Goal: Task Accomplishment & Management: Manage account settings

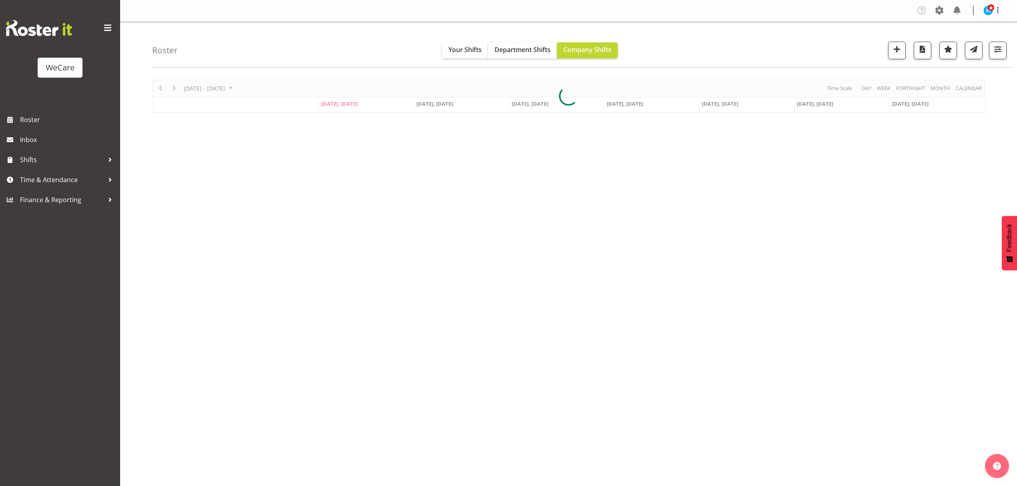
select select "location"
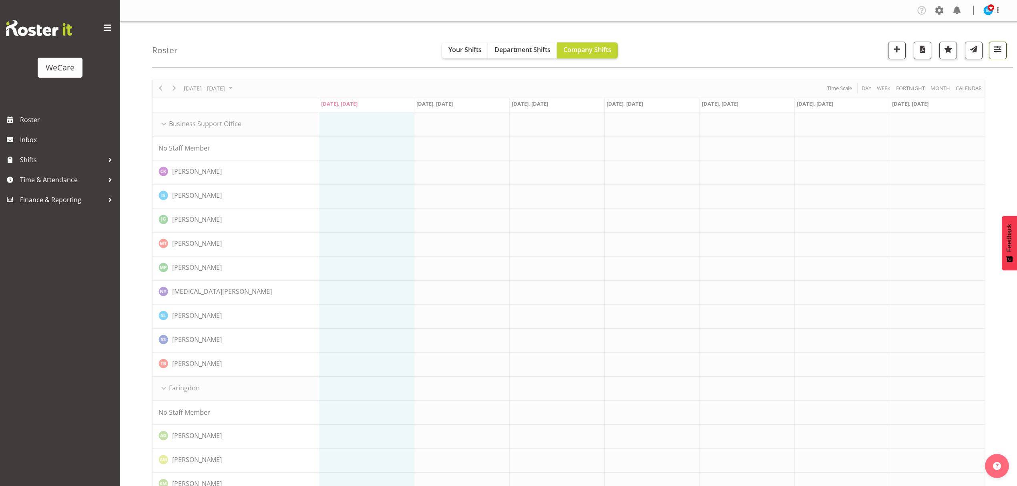
click at [995, 48] on span "button" at bounding box center [998, 49] width 10 height 10
click at [1008, 53] on div "Roster Your Shifts Department Shifts Company Shifts All Locations Clear Busines…" at bounding box center [582, 45] width 861 height 46
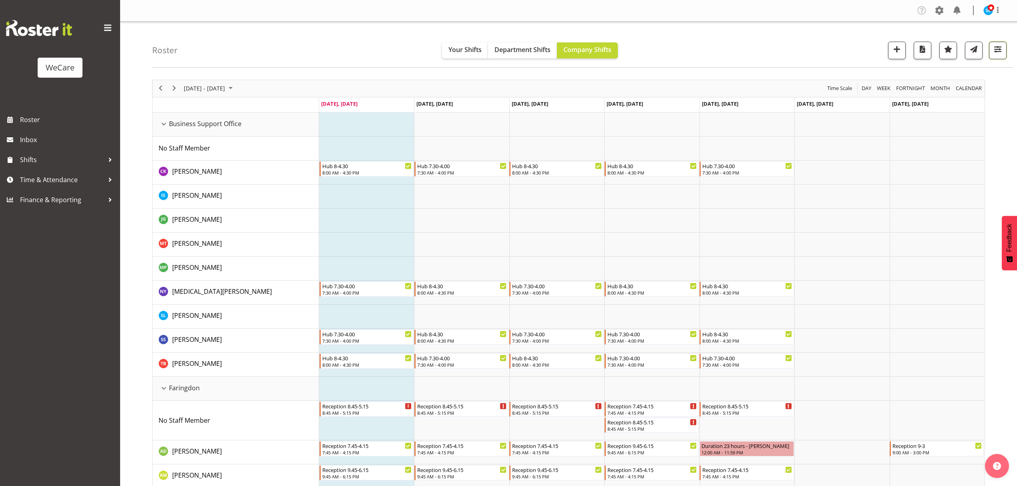
click at [1006, 53] on button "button" at bounding box center [998, 51] width 18 height 18
click at [994, 101] on button "3 Departments" at bounding box center [949, 100] width 101 height 18
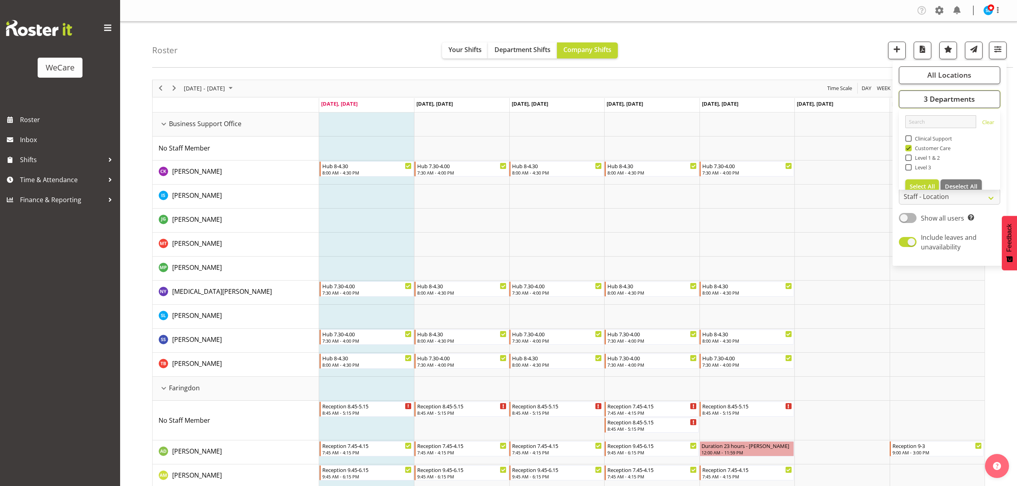
click at [993, 101] on button "3 Departments" at bounding box center [949, 100] width 101 height 18
click at [40, 159] on span "Shifts" at bounding box center [62, 160] width 84 height 12
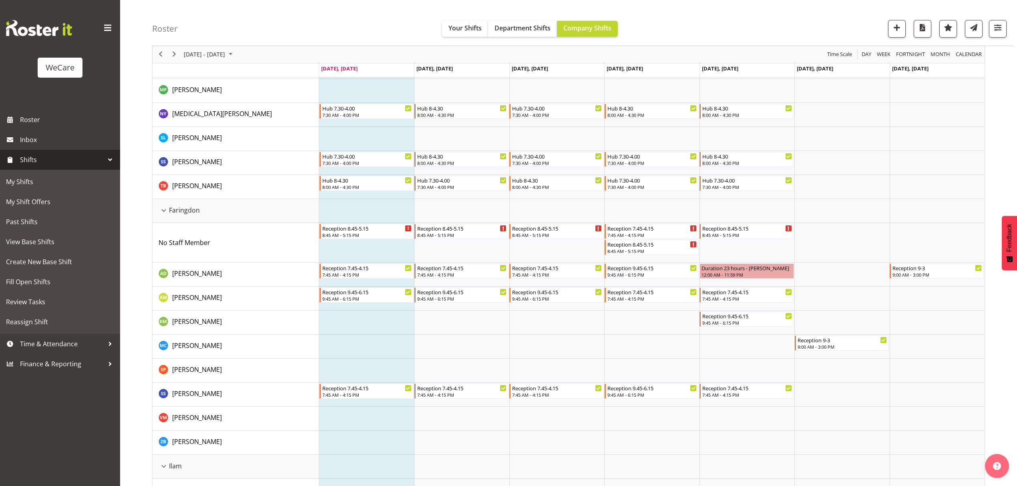
scroll to position [284, 0]
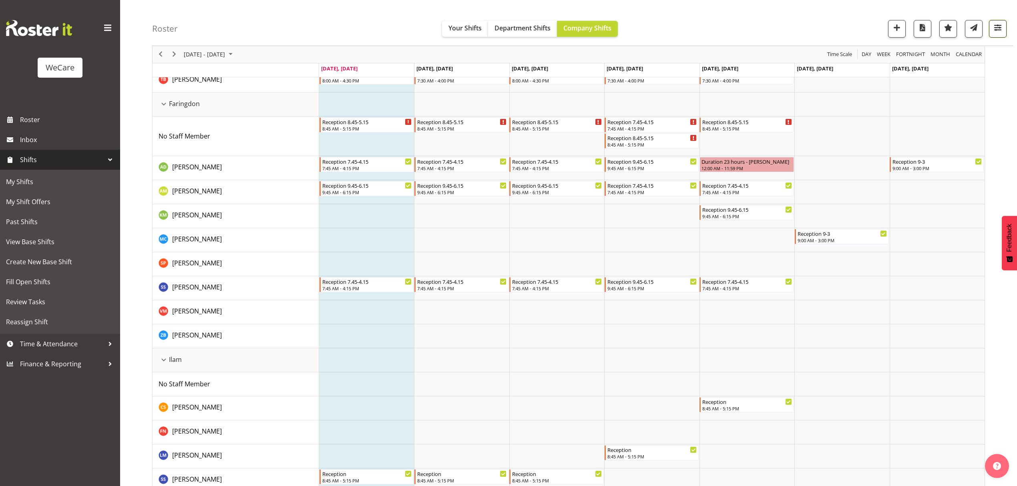
click at [1000, 29] on span "button" at bounding box center [998, 27] width 10 height 10
click at [971, 79] on span "3 Departments" at bounding box center [949, 78] width 51 height 10
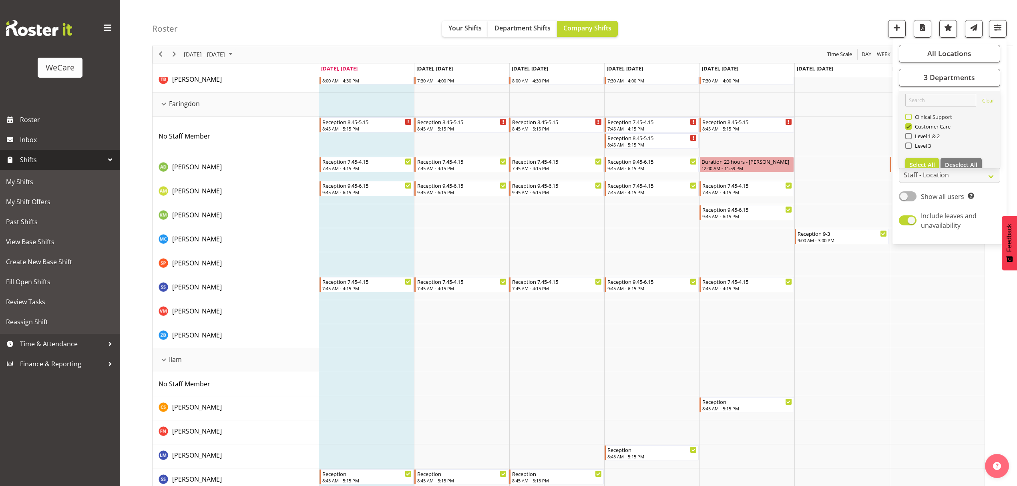
click at [933, 117] on span "Clinical Support" at bounding box center [932, 117] width 41 height 6
click at [911, 117] on input "Clinical Support" at bounding box center [908, 117] width 5 height 5
checkbox input "true"
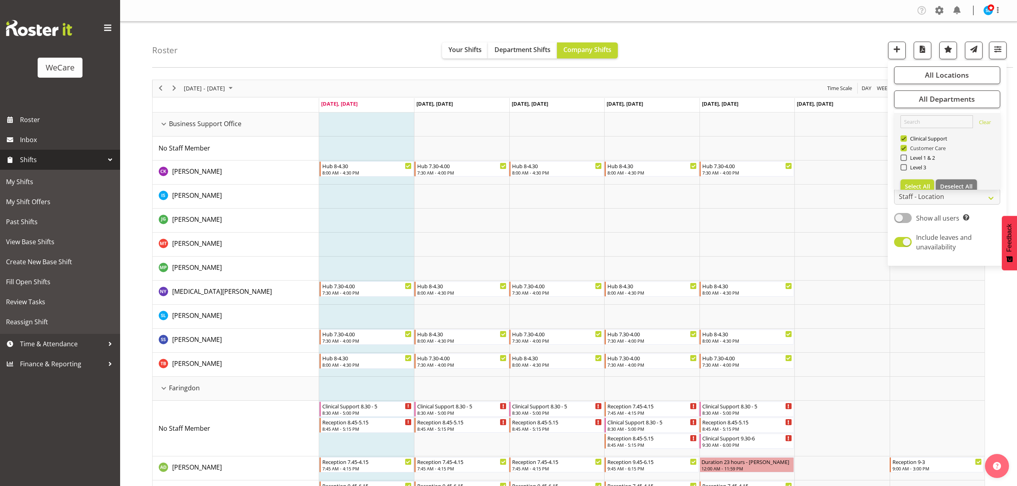
click at [904, 148] on span at bounding box center [904, 148] width 6 height 6
click at [904, 148] on input "Customer Care" at bounding box center [903, 147] width 5 height 5
checkbox input "false"
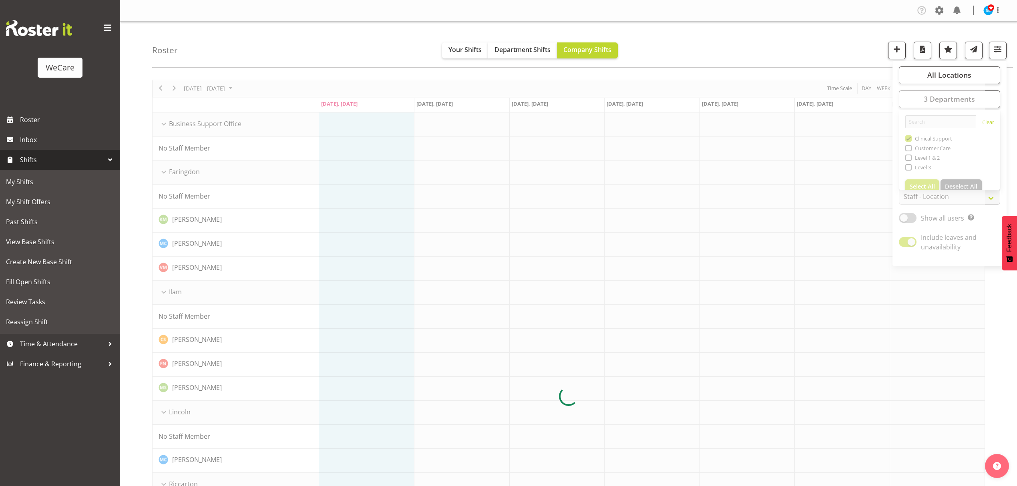
click at [665, 34] on div "Roster Your Shifts Department Shifts Company Shifts All Locations Clear Busines…" at bounding box center [582, 45] width 861 height 46
click at [1003, 54] on button "button" at bounding box center [998, 51] width 18 height 18
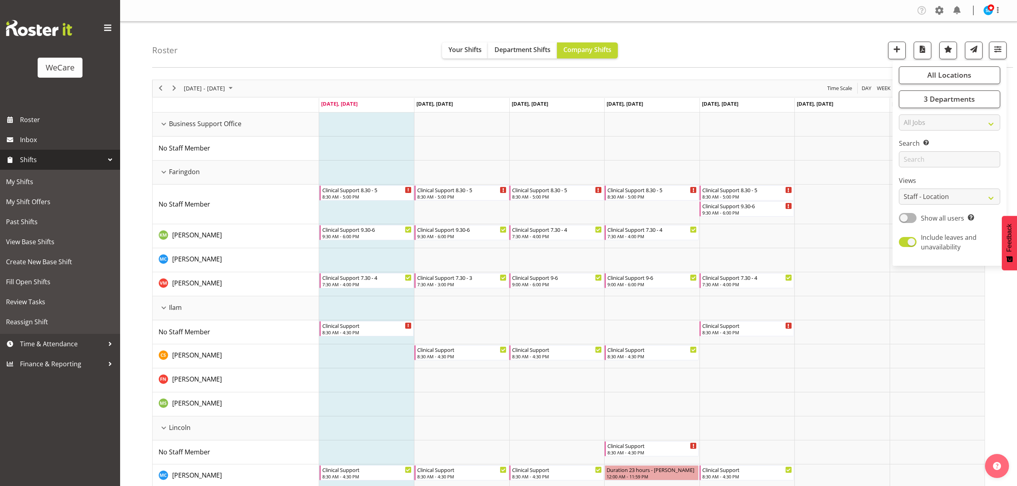
click at [940, 222] on span "Show all users" at bounding box center [942, 218] width 43 height 9
click at [905, 221] on input "Show all users Show only rostered employees" at bounding box center [901, 218] width 5 height 5
checkbox input "true"
click at [780, 42] on div "Roster Your Shifts Department Shifts Company Shifts All Locations Clear Busines…" at bounding box center [582, 45] width 861 height 46
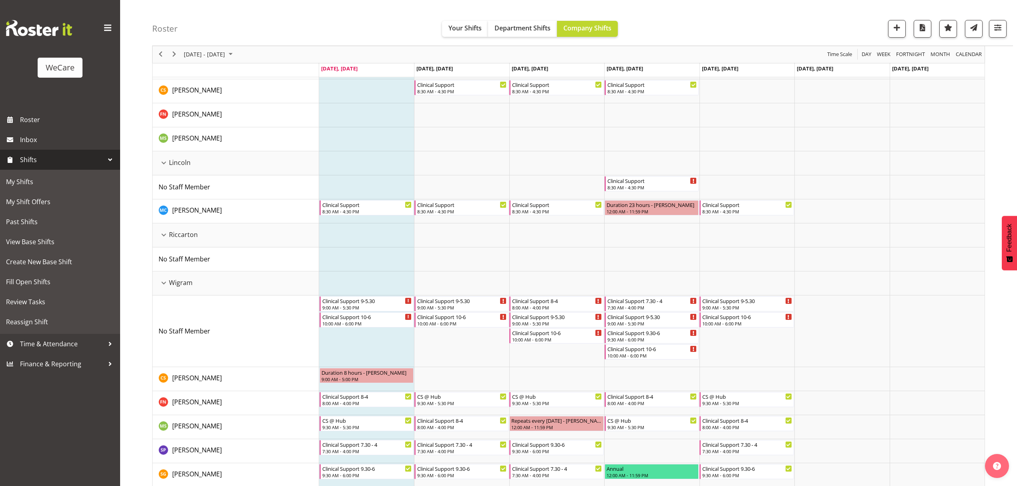
scroll to position [273, 0]
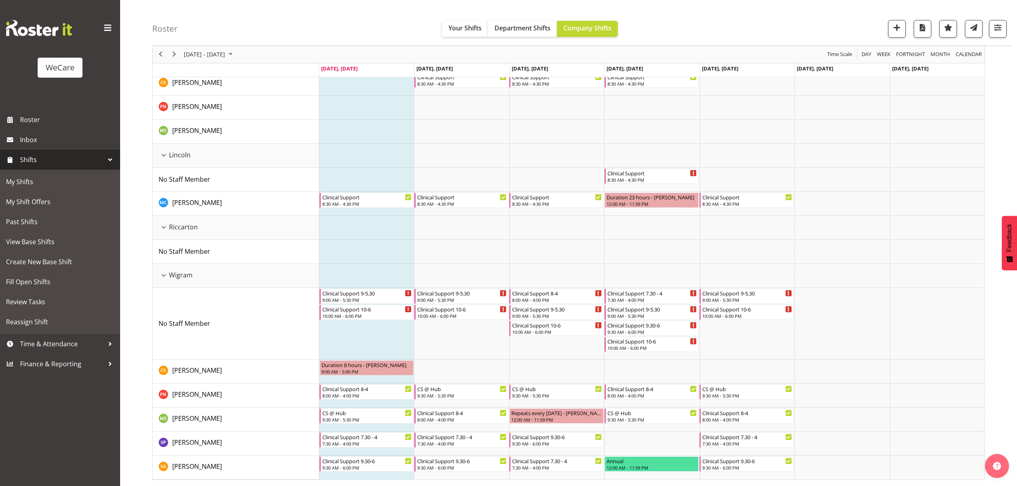
click at [138, 194] on div "Roster Your Shifts Department Shifts Company Shifts All Locations Clear Busines…" at bounding box center [568, 117] width 897 height 737
click at [316, 5] on div "Roster Your Shifts Department Shifts Company Shifts All Locations Clear Busines…" at bounding box center [582, 23] width 861 height 46
click at [134, 92] on div "Roster Your Shifts Department Shifts Company Shifts All Locations Clear Busines…" at bounding box center [568, 117] width 897 height 737
click at [175, 53] on span "Next" at bounding box center [174, 55] width 10 height 10
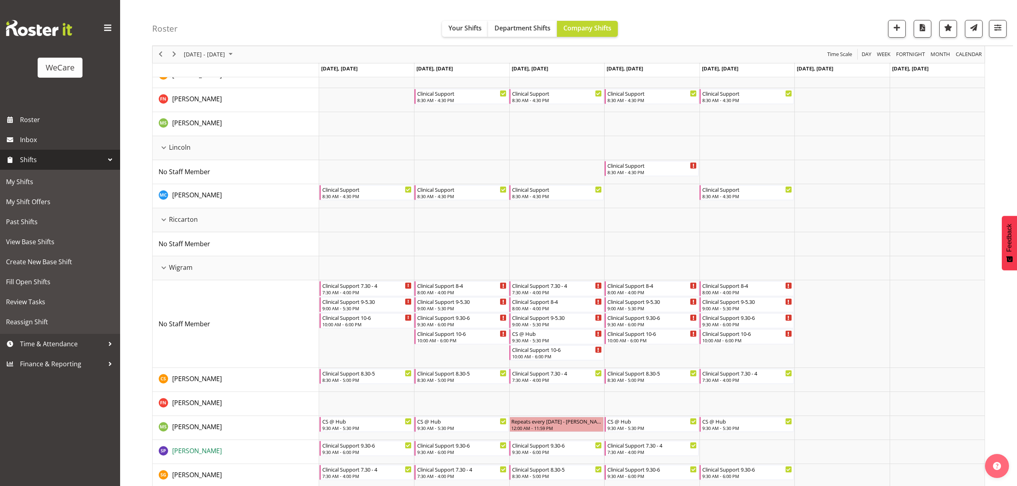
scroll to position [273, 0]
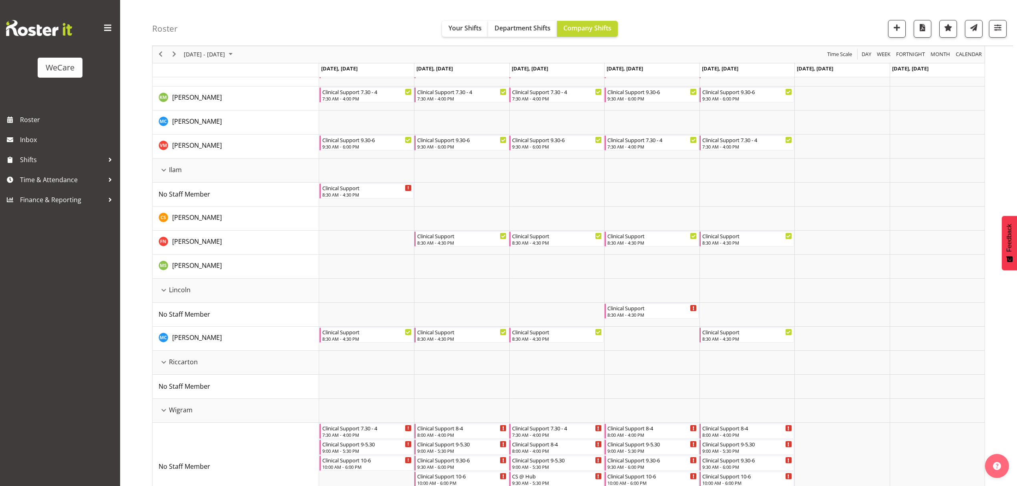
scroll to position [297, 0]
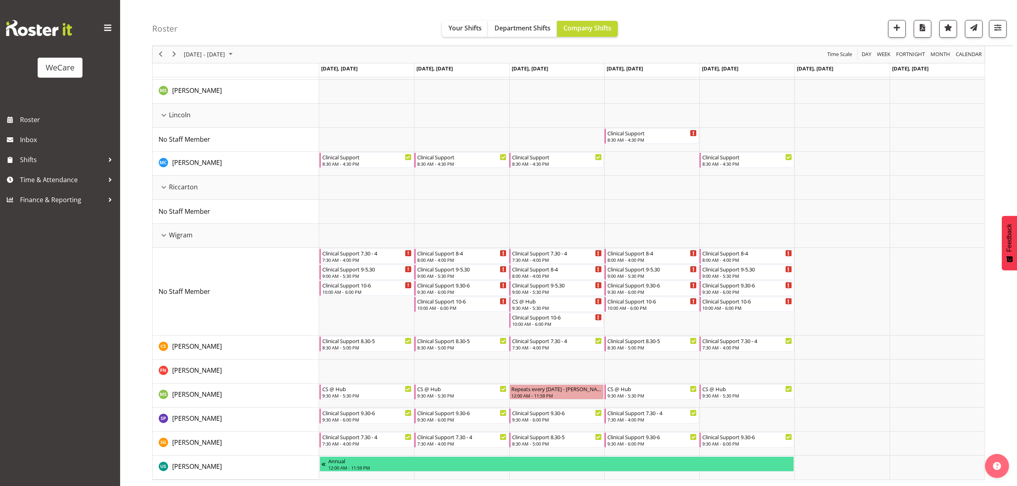
click at [1005, 341] on div "October 06 - 12, 2025 Today Day Week Fortnight Month calendar Month Agenda Time…" at bounding box center [584, 131] width 865 height 710
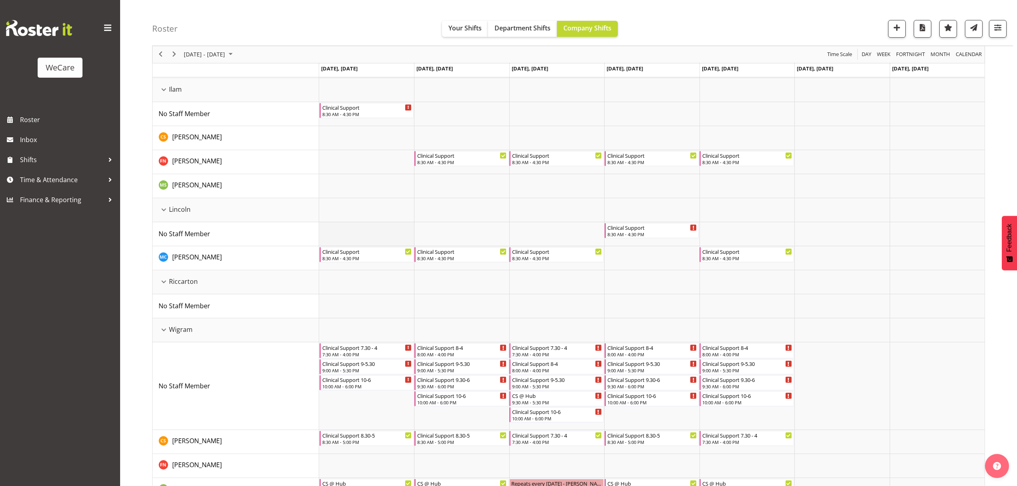
scroll to position [284, 0]
